Goal: Communication & Community: Answer question/provide support

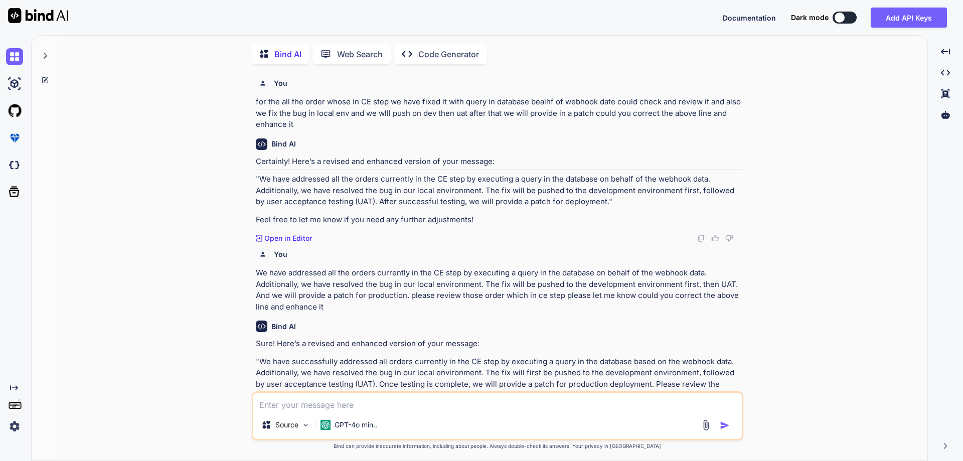
scroll to position [777, 0]
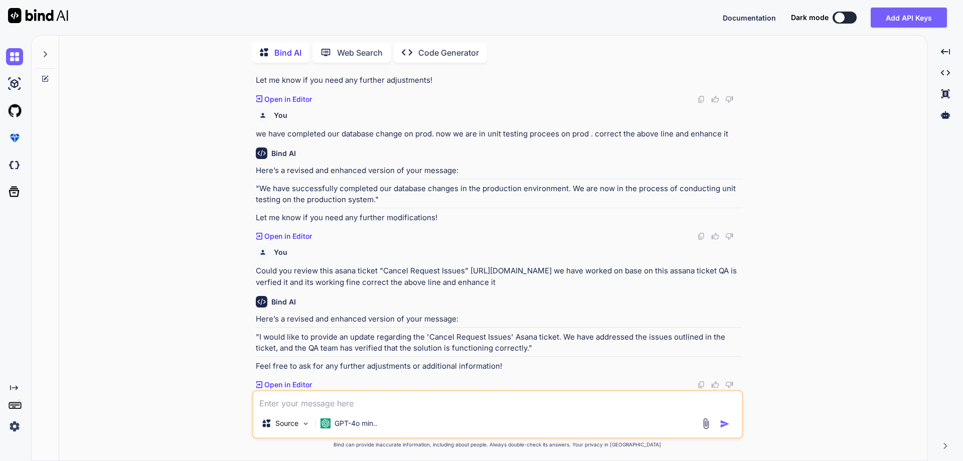
type textarea "We have found that the manual tracking js is different from prodcution to uat"
type textarea "x"
drag, startPoint x: 432, startPoint y: 281, endPoint x: 563, endPoint y: 283, distance: 131.0
click at [563, 283] on p "Could you review this asana ticket "Cancel Request Issues" [URL][DOMAIN_NAME] w…" at bounding box center [499, 276] width 486 height 23
copy p "correct the above line and enhance it"
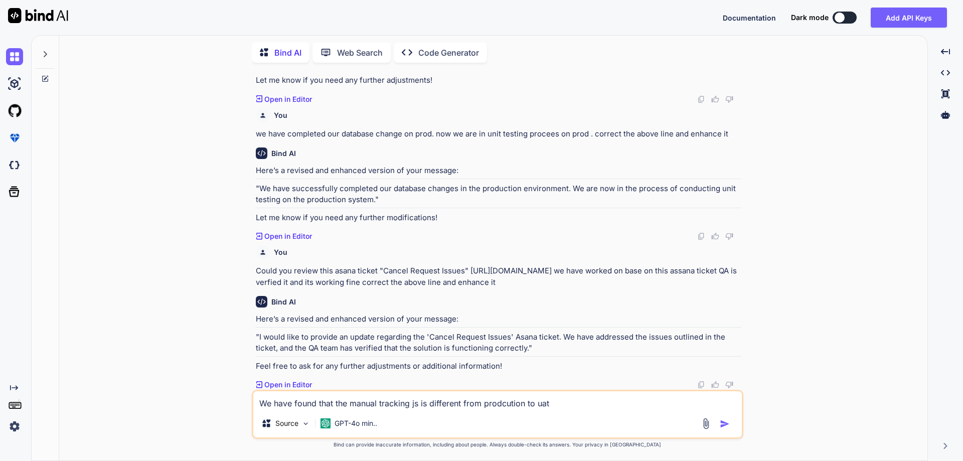
click at [564, 398] on textarea "We have found that the manual tracking js is different from prodcution to uat" at bounding box center [497, 400] width 489 height 18
type textarea "We have found that the manual tracking js is different from prodcution to uat"
type textarea "x"
paste textarea "correct the above line and enhance it"
type textarea "We have found that the manual tracking js is different from prodcution to uat c…"
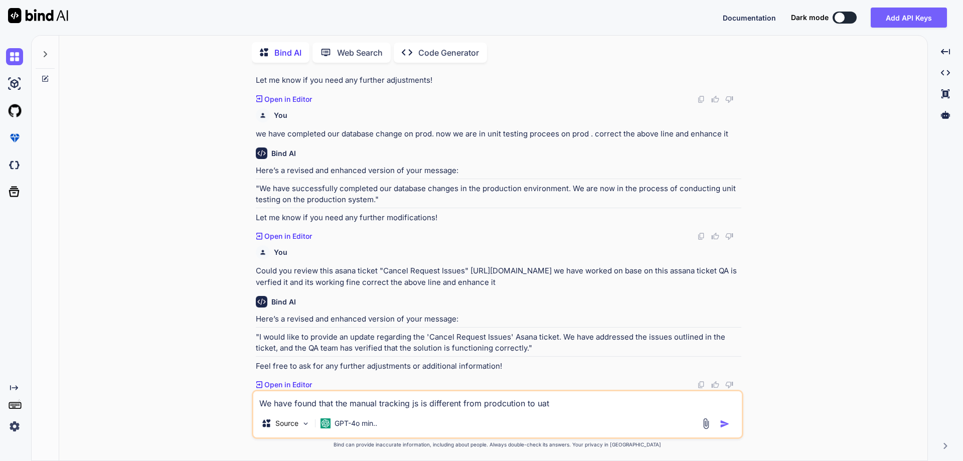
type textarea "x"
type textarea "We have found that the manual tracking js is different from prodcution to uat c…"
click at [723, 421] on img "button" at bounding box center [725, 424] width 10 height 10
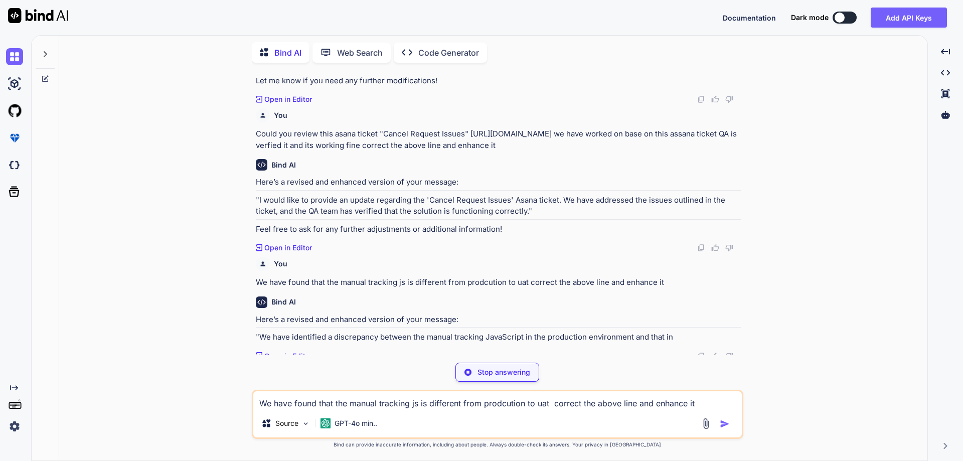
scroll to position [920, 0]
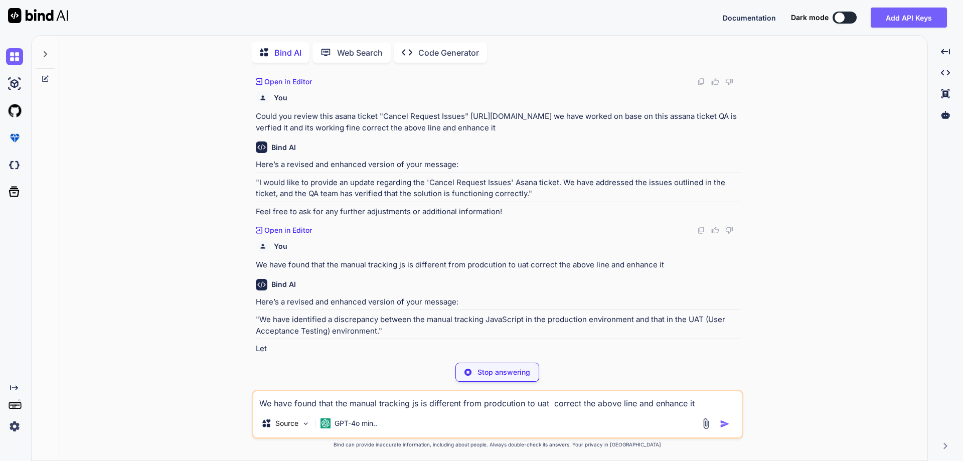
type textarea "x"
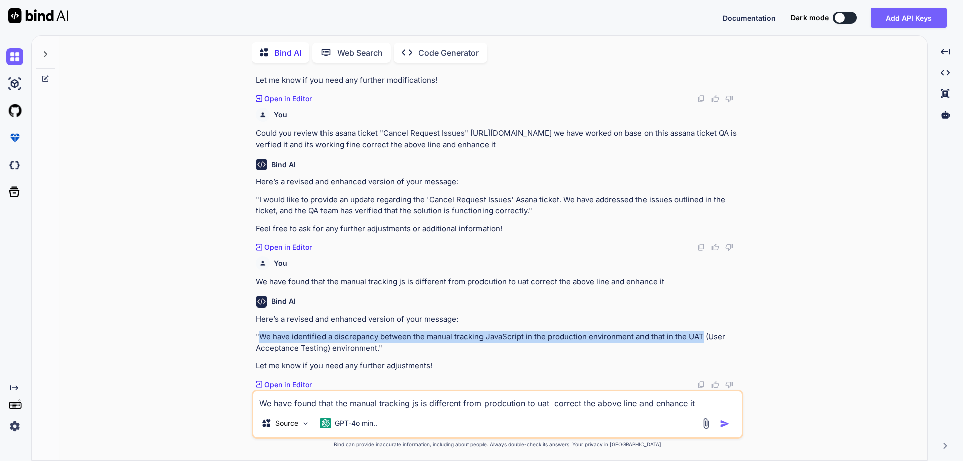
drag, startPoint x: 261, startPoint y: 336, endPoint x: 701, endPoint y: 332, distance: 440.5
click at [701, 332] on p ""We have identified a discrepancy between the manual tracking JavaScript in the…" at bounding box center [499, 342] width 486 height 23
copy p "We have identified a discrepancy between the manual tracking JavaScript in the …"
drag, startPoint x: 383, startPoint y: 346, endPoint x: 255, endPoint y: 336, distance: 127.8
click at [256, 336] on p ""We have identified a discrepancy between the manual tracking JavaScript in the…" at bounding box center [499, 342] width 486 height 23
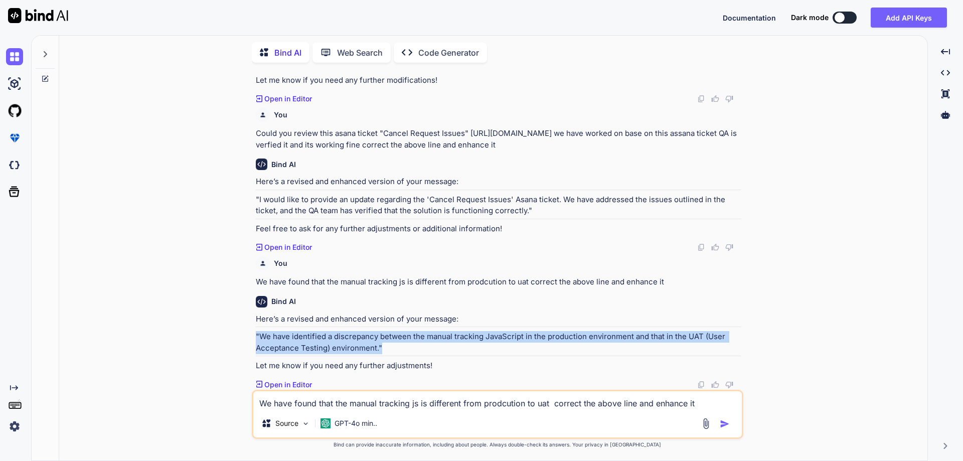
copy p ""We have identified a discrepancy between the manual tracking JavaScript in the…"
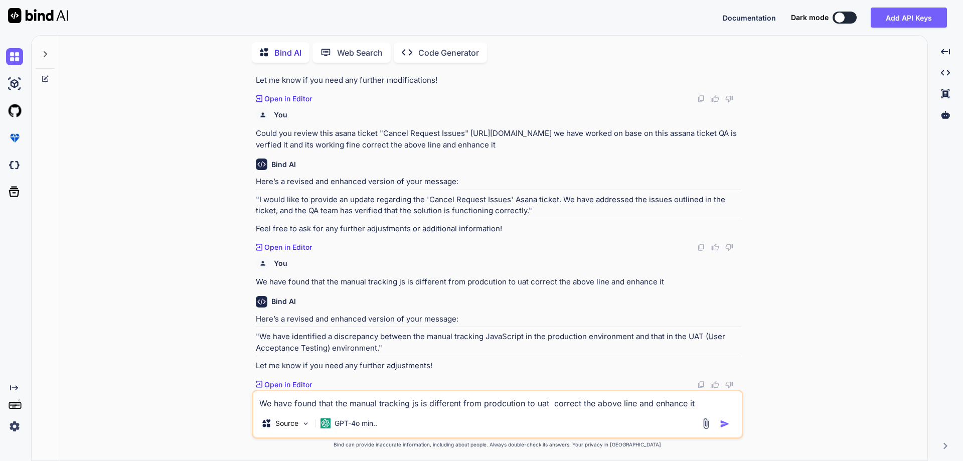
click at [340, 403] on textarea "We have found that the manual tracking js is different from prodcution to uat c…" at bounding box center [497, 400] width 489 height 18
paste textarea "we need to update the documentation and we have old version of the API document…"
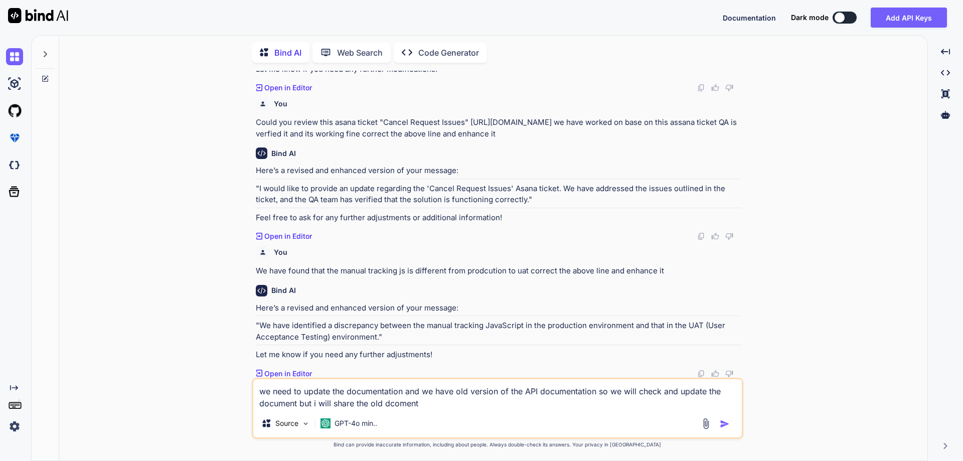
scroll to position [920, 0]
drag, startPoint x: 528, startPoint y: 277, endPoint x: 692, endPoint y: 278, distance: 164.1
click at [692, 276] on p "We have found that the manual tracking js is different from prodcution to uat c…" at bounding box center [499, 270] width 486 height 12
copy p "correct the above line and enhance it"
click at [423, 405] on textarea "we need to update the documentation and we have old version of the API document…" at bounding box center [497, 394] width 489 height 30
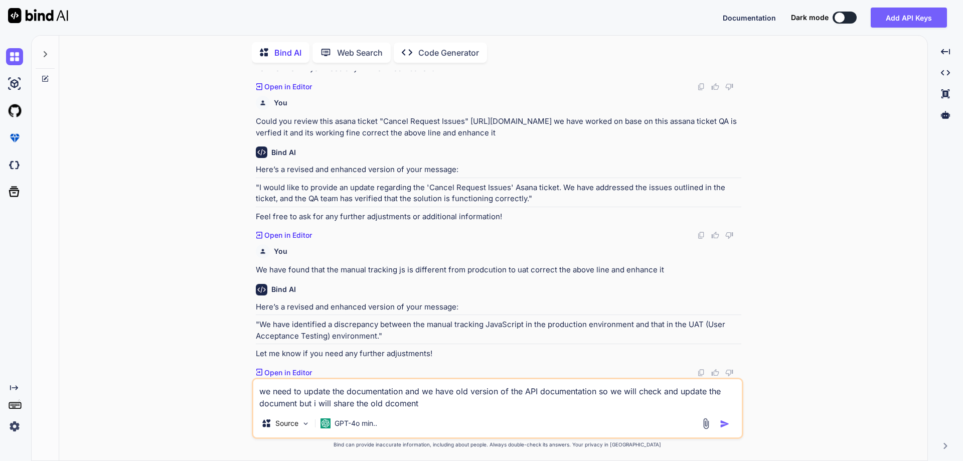
paste textarea "correct the above line and enhance it"
type textarea "we need to update the documentation and we have old version of the API document…"
click at [726, 420] on img "button" at bounding box center [725, 424] width 10 height 10
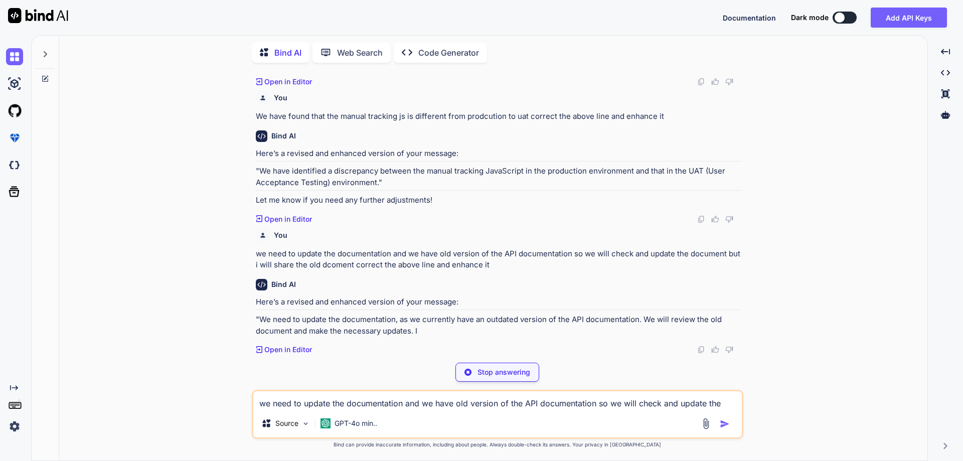
scroll to position [1063, 0]
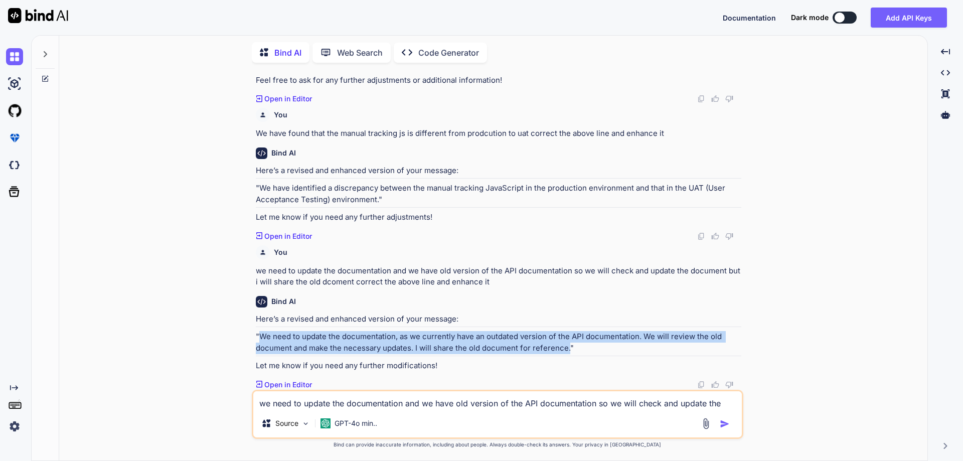
drag, startPoint x: 567, startPoint y: 350, endPoint x: 261, endPoint y: 339, distance: 305.7
click at [261, 339] on p ""We need to update the documentation, as we currently have an outdated version …" at bounding box center [499, 342] width 486 height 23
copy p "We need to update the documentation, as we currently have an outdated version o…"
